Goal: Use online tool/utility

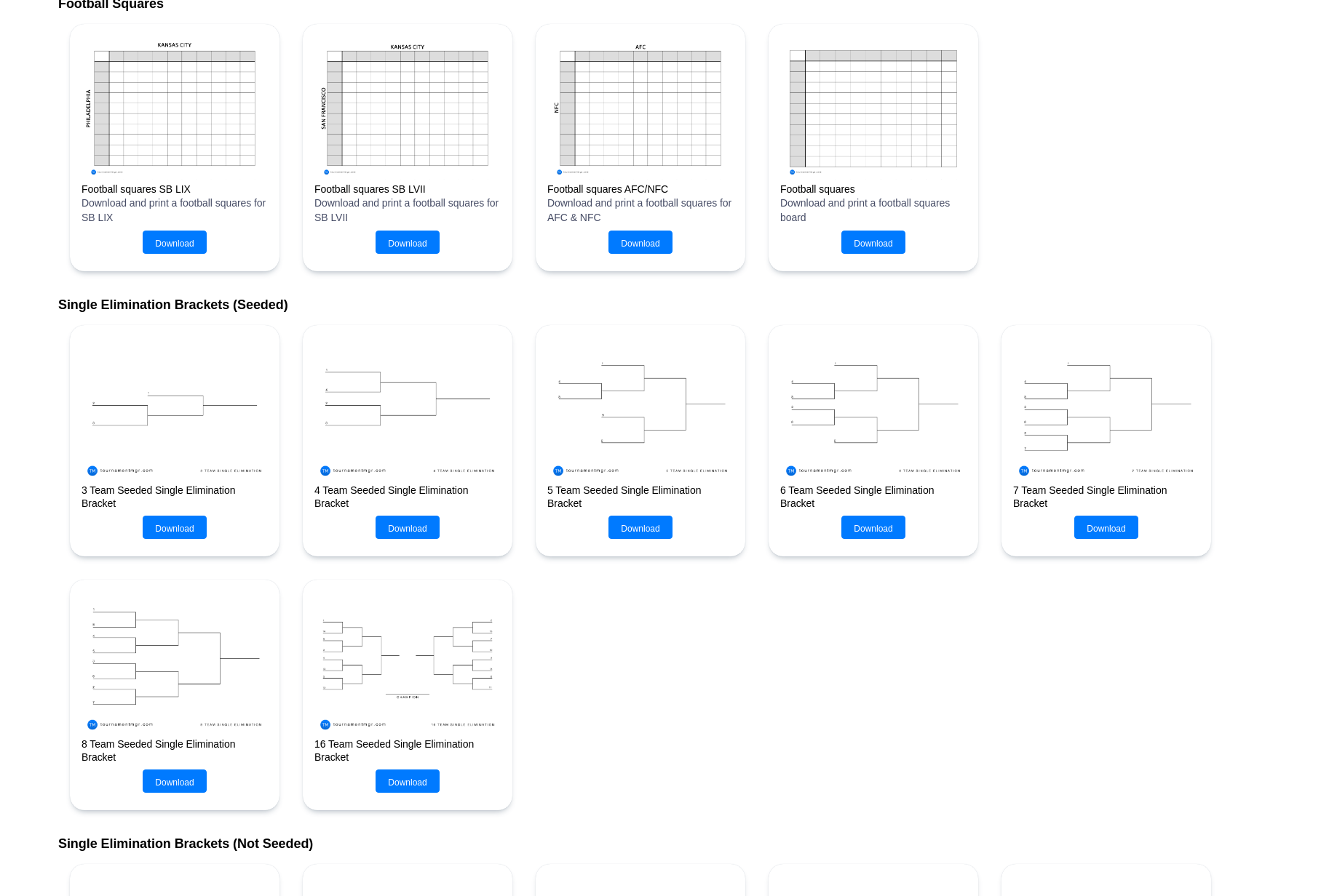
scroll to position [248, 0]
